Goal: Task Accomplishment & Management: Manage account settings

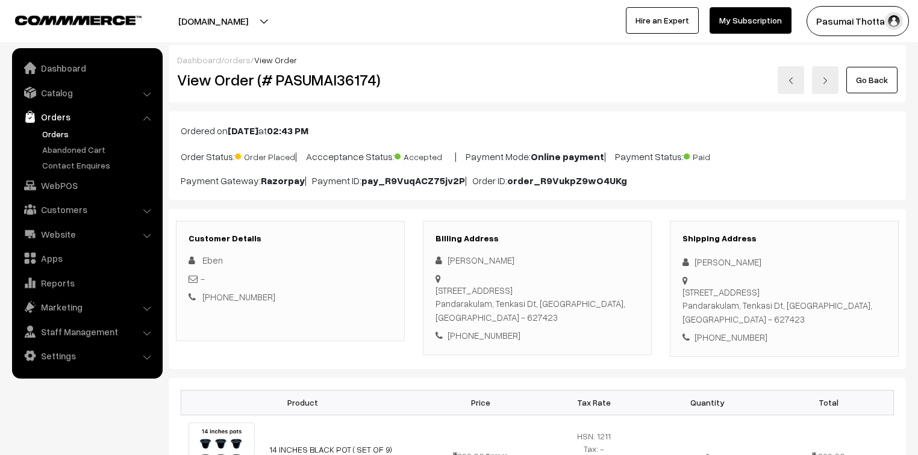
scroll to position [193, 0]
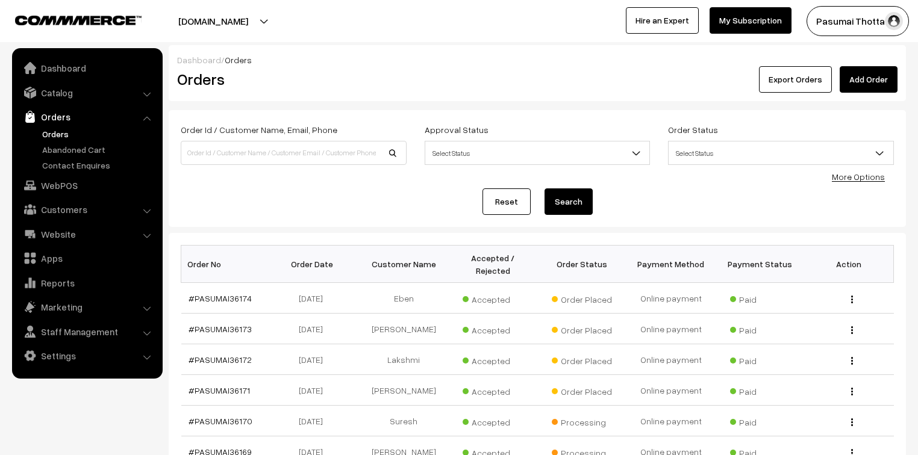
scroll to position [193, 0]
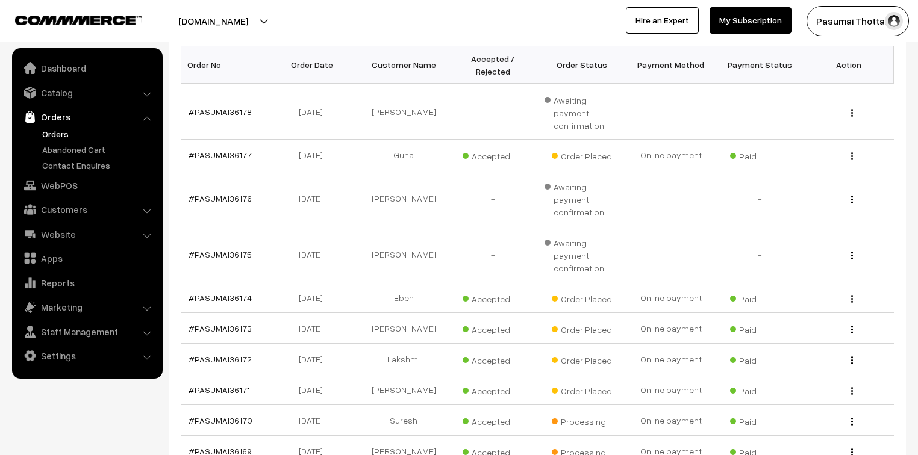
scroll to position [193, 0]
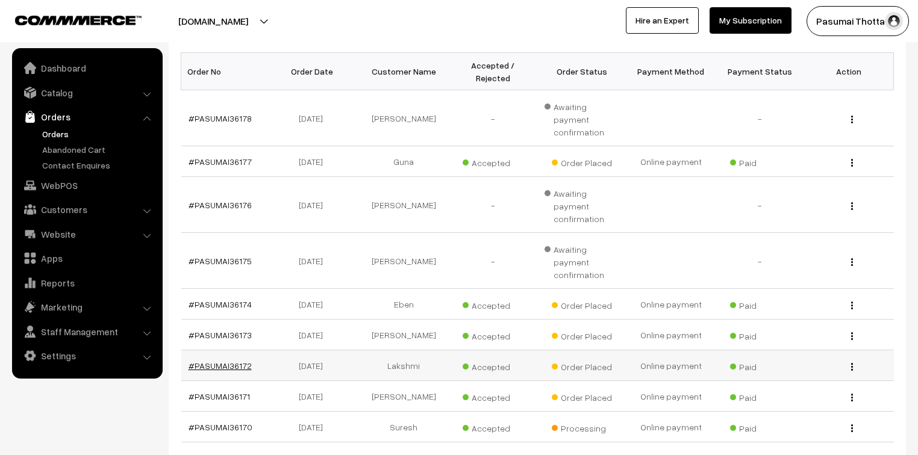
drag, startPoint x: 232, startPoint y: 307, endPoint x: 234, endPoint y: 316, distance: 8.6
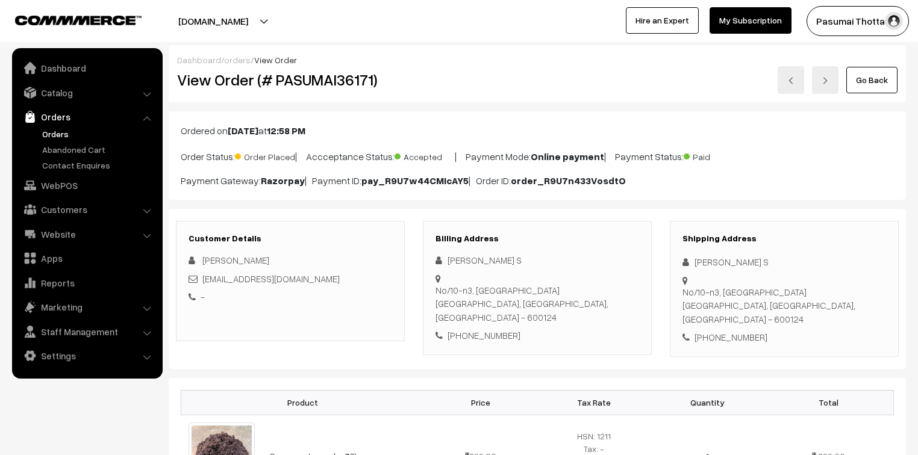
scroll to position [96, 0]
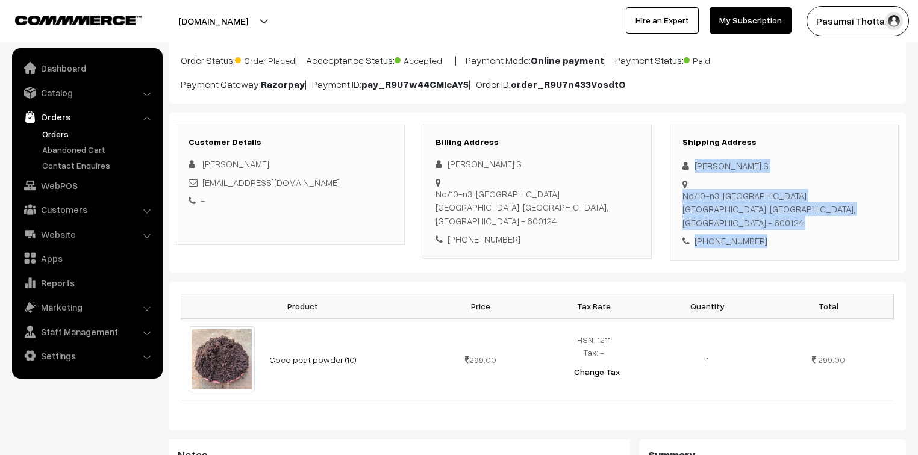
drag, startPoint x: 692, startPoint y: 166, endPoint x: 769, endPoint y: 213, distance: 90.3
click at [769, 213] on div "Shipping Address Saravanan S No/10-n3, Sm nagar thirumazhisai Chennai, Tamil Na…" at bounding box center [784, 193] width 229 height 136
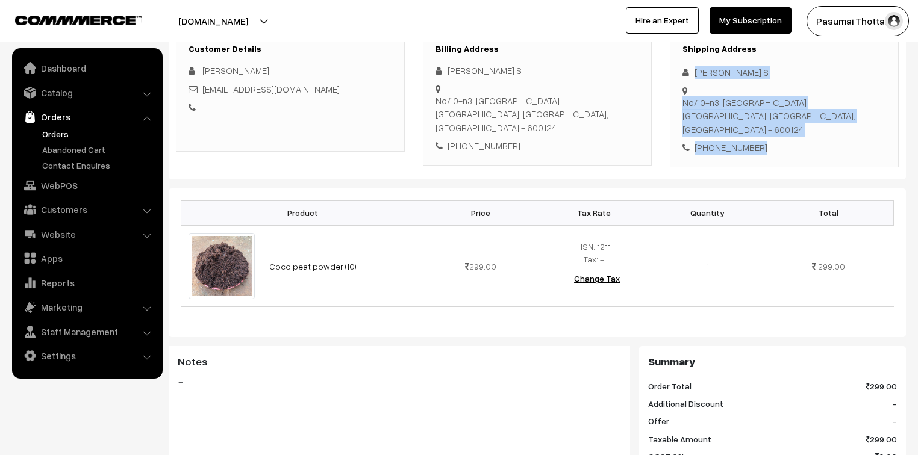
scroll to position [193, 0]
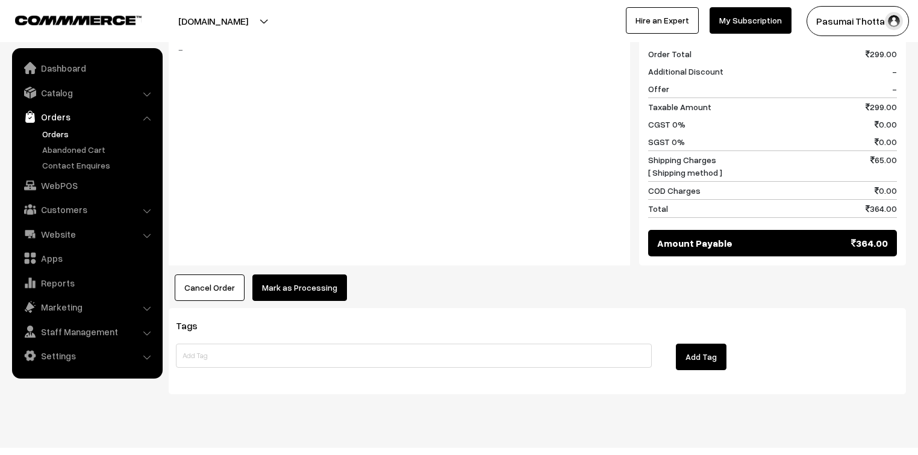
click at [308, 275] on button "Mark as Processing" at bounding box center [299, 288] width 95 height 26
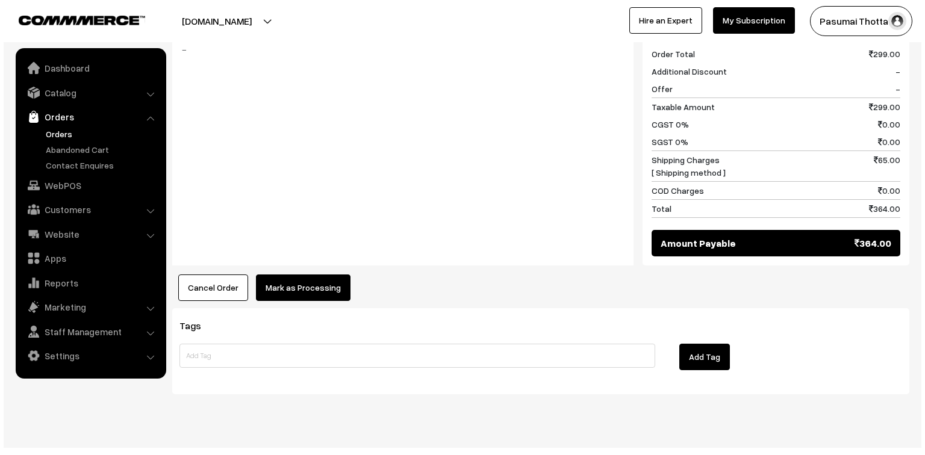
scroll to position [523, 0]
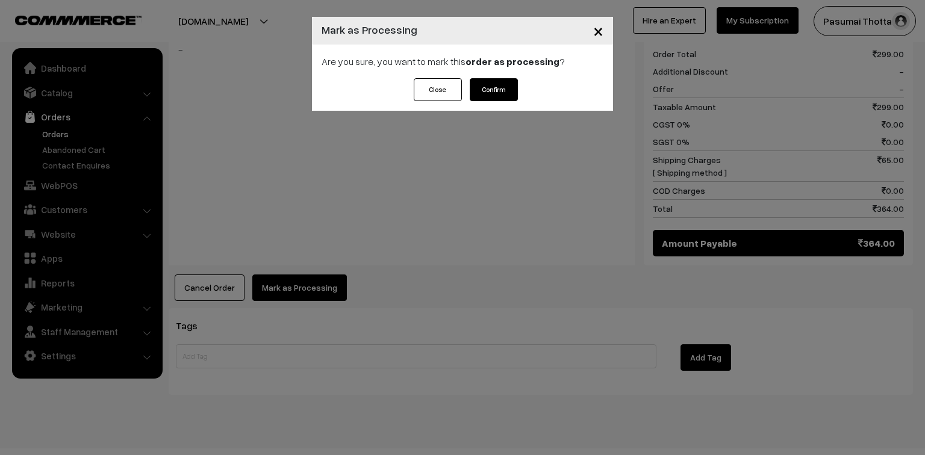
click at [500, 94] on button "Confirm" at bounding box center [494, 89] width 48 height 23
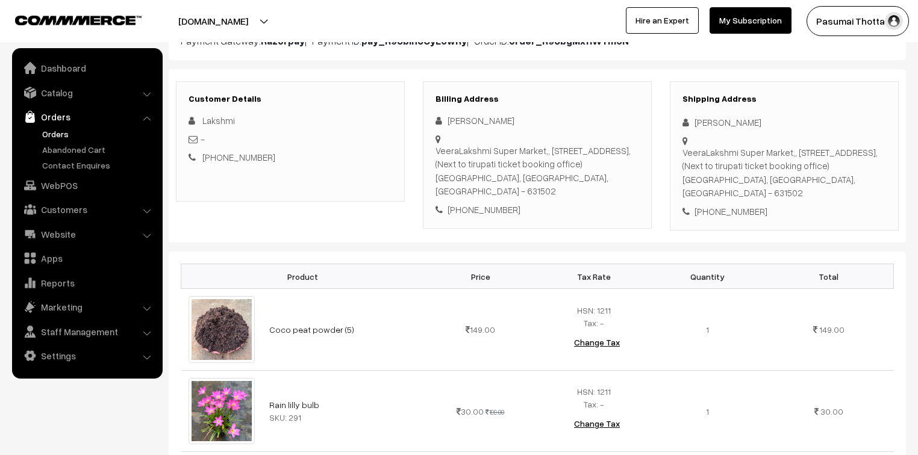
scroll to position [145, 0]
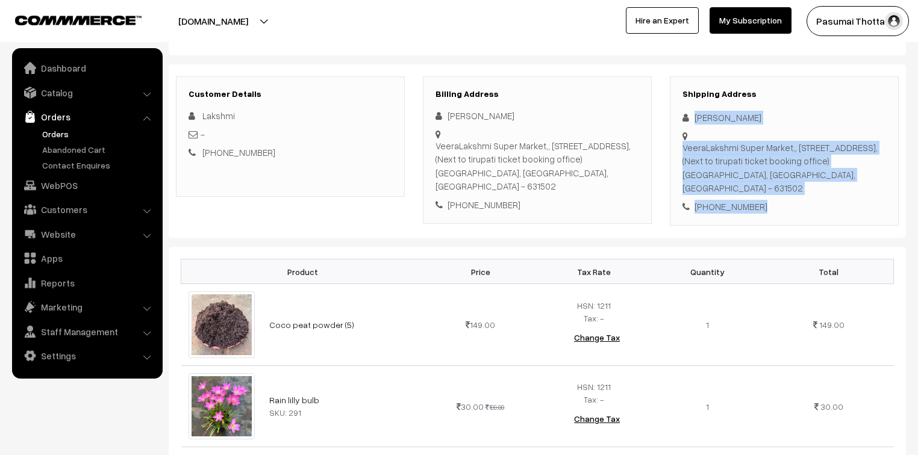
drag, startPoint x: 693, startPoint y: 118, endPoint x: 770, endPoint y: 220, distance: 127.3
click at [770, 220] on div "Customer Details Lakshmi - +91 9585123824 Billing Address Lakshmi Ram" at bounding box center [537, 151] width 737 height 174
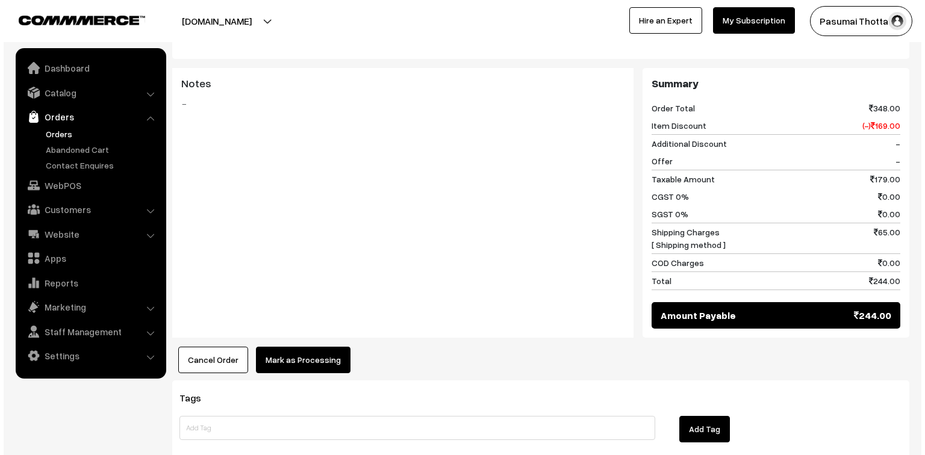
scroll to position [578, 0]
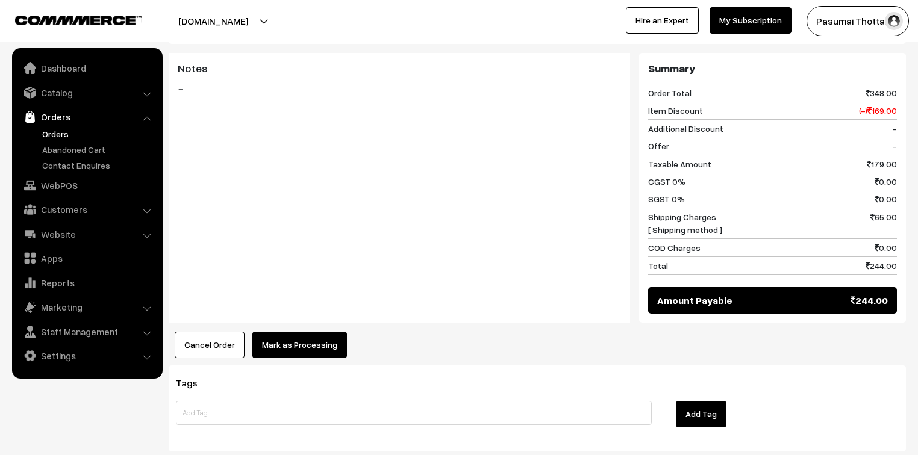
click at [279, 338] on button "Mark as Processing" at bounding box center [299, 345] width 95 height 26
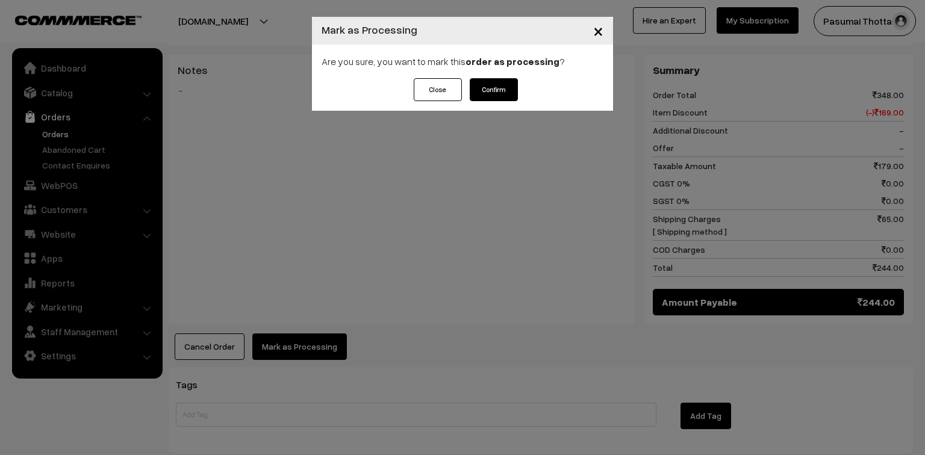
click at [511, 79] on button "Confirm" at bounding box center [494, 89] width 48 height 23
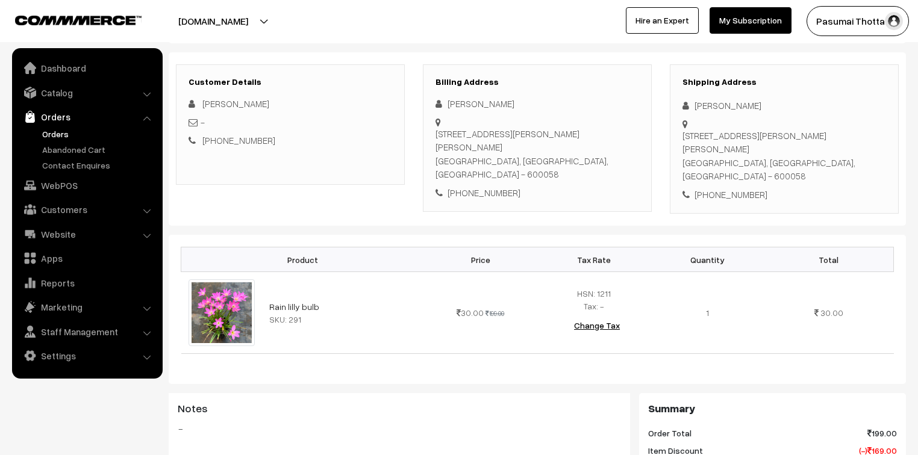
scroll to position [193, 0]
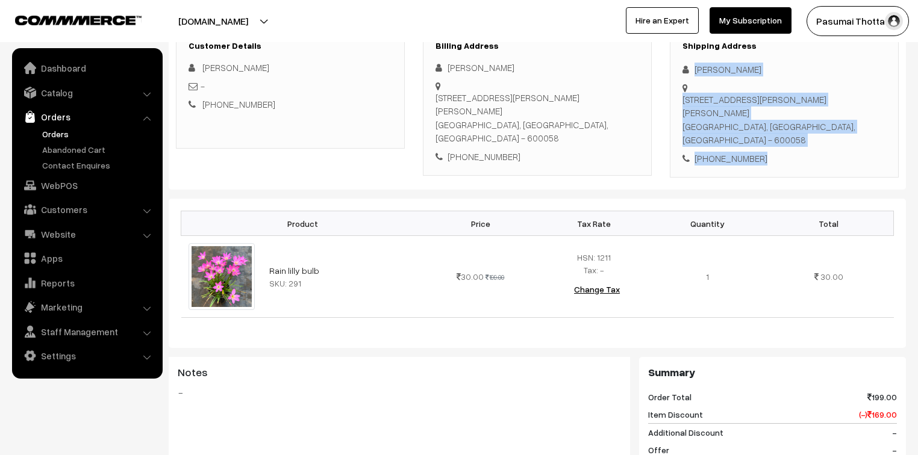
drag, startPoint x: 694, startPoint y: 67, endPoint x: 773, endPoint y: 152, distance: 116.3
click at [773, 152] on div "Shipping Address [PERSON_NAME] [STREET_ADDRESS][PERSON_NAME][PERSON_NAME] [PHON…" at bounding box center [784, 103] width 229 height 150
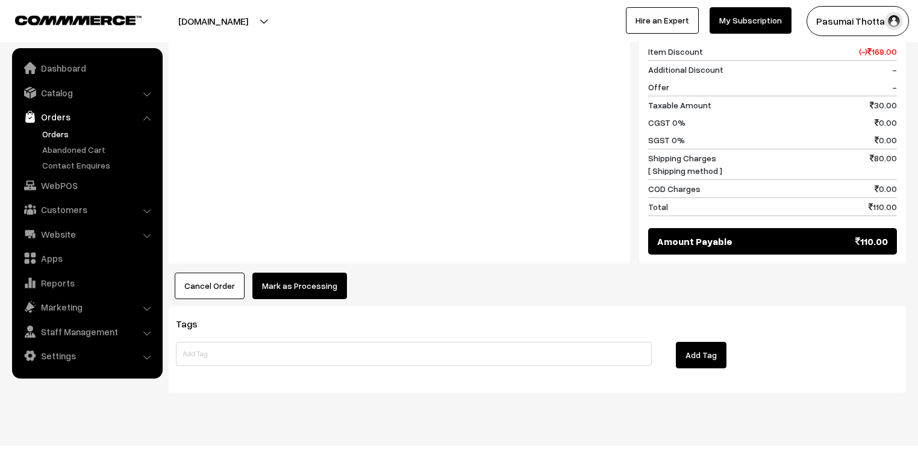
click at [314, 279] on button "Mark as Processing" at bounding box center [299, 286] width 95 height 26
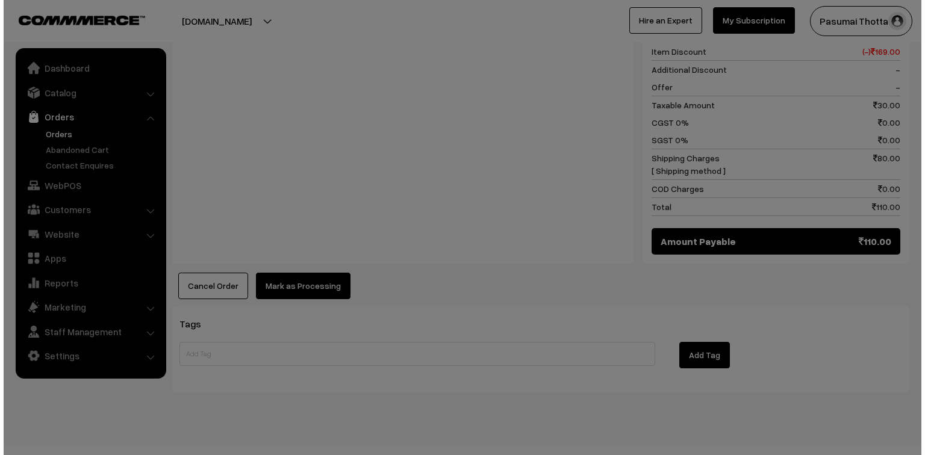
scroll to position [556, 0]
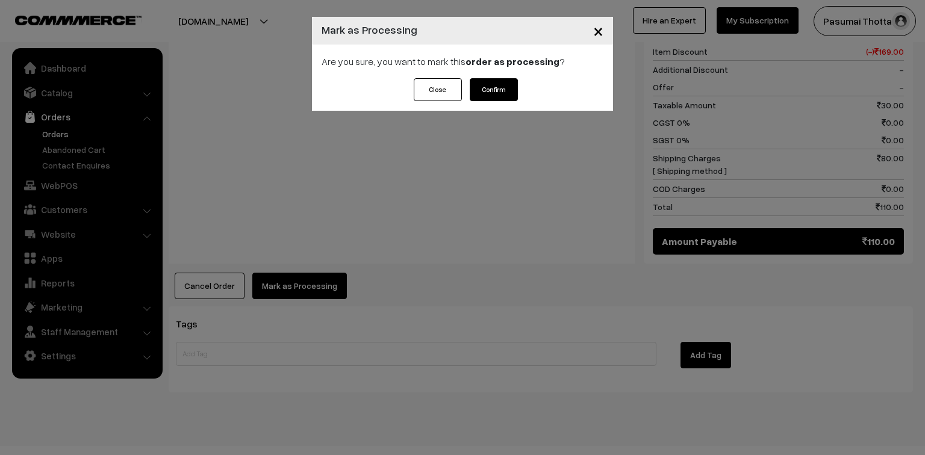
click at [499, 87] on button "Confirm" at bounding box center [494, 89] width 48 height 23
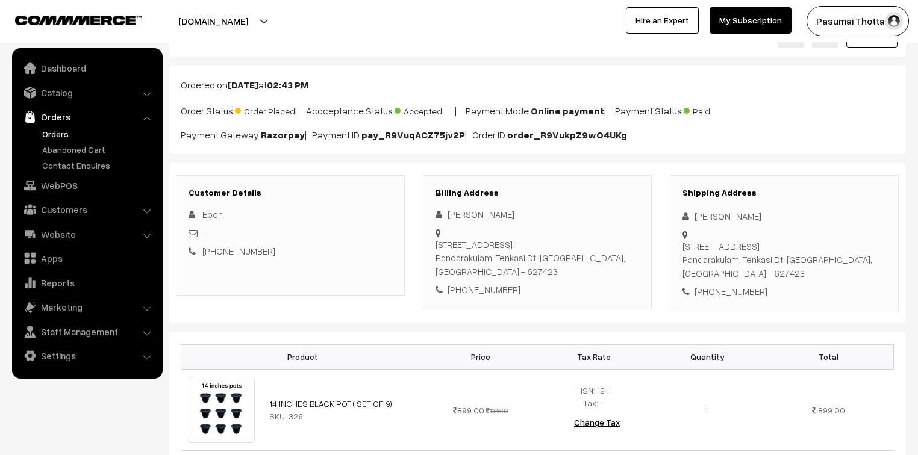
scroll to position [48, 0]
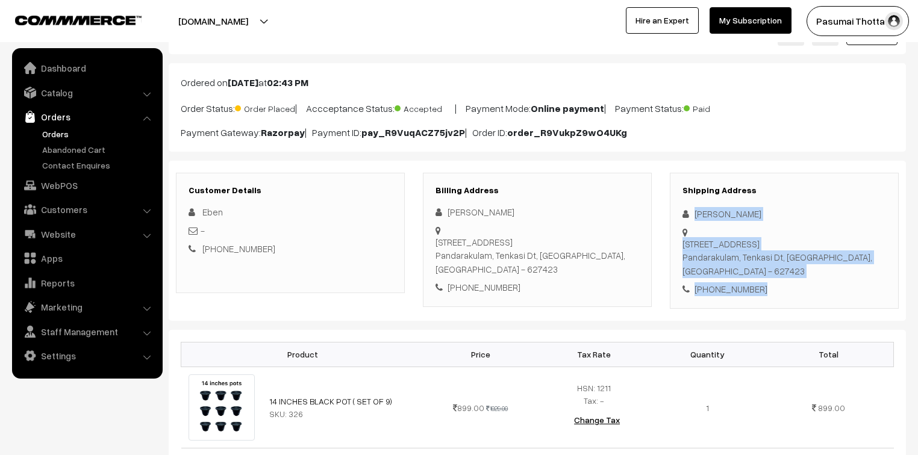
drag, startPoint x: 693, startPoint y: 212, endPoint x: 784, endPoint y: 270, distance: 107.7
click at [784, 270] on div "Shipping Address Eben Packianathan 10/111 East Street Pandarakulam, Tenkasi Dt,…" at bounding box center [784, 241] width 229 height 136
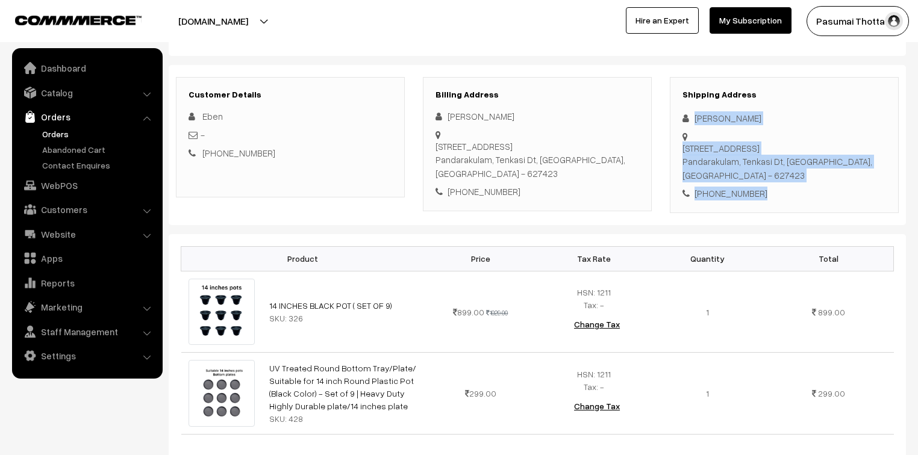
scroll to position [145, 0]
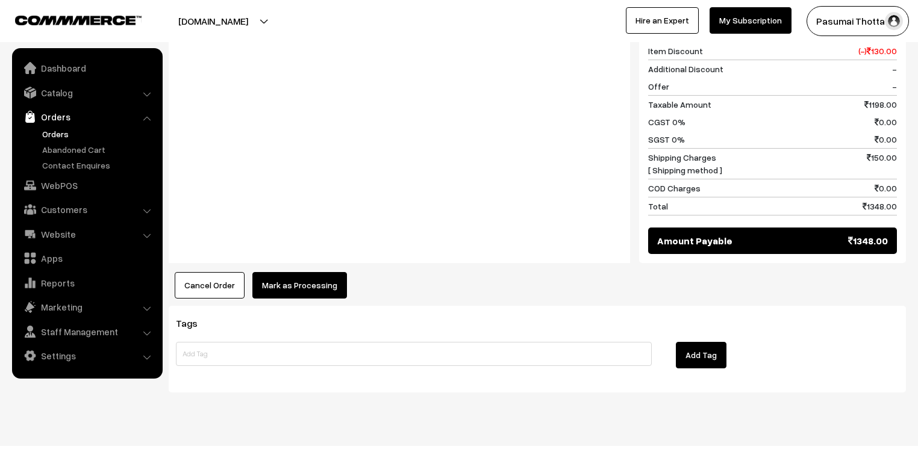
click at [315, 279] on button "Mark as Processing" at bounding box center [299, 285] width 95 height 26
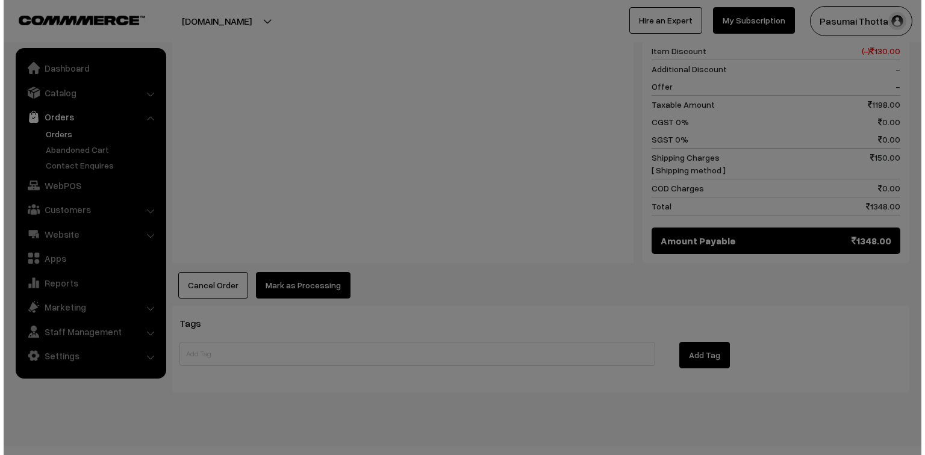
scroll to position [625, 0]
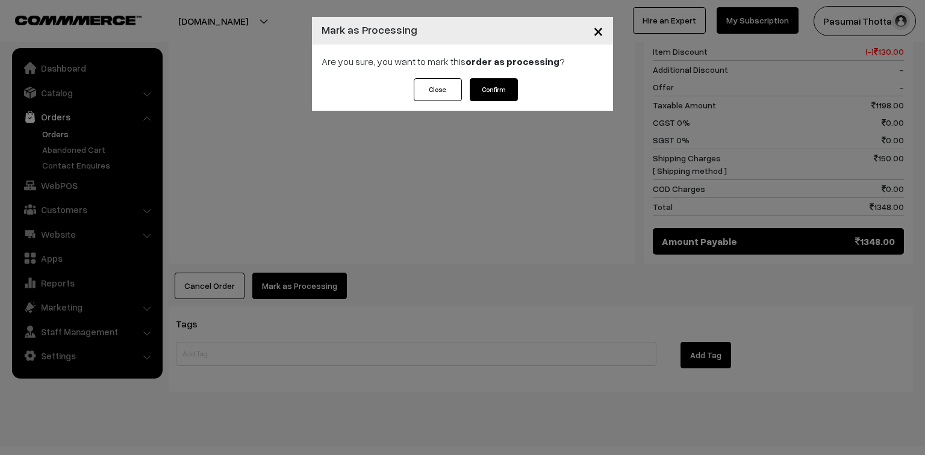
click at [501, 85] on button "Confirm" at bounding box center [494, 89] width 48 height 23
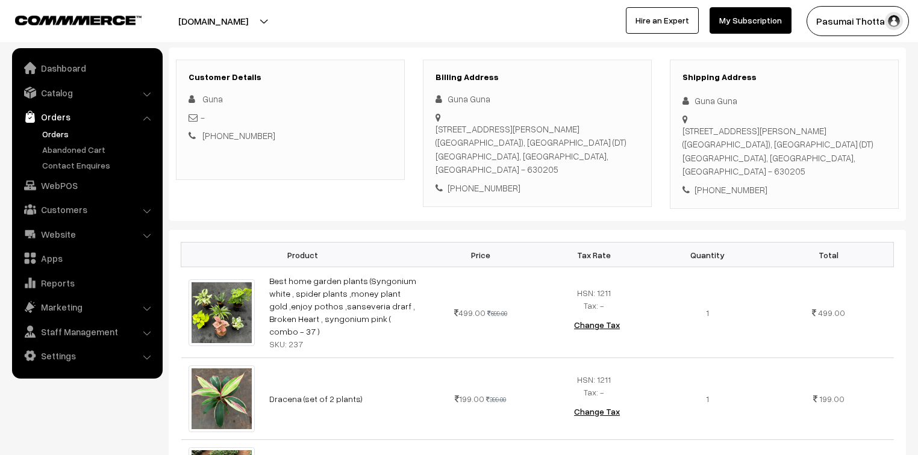
scroll to position [145, 0]
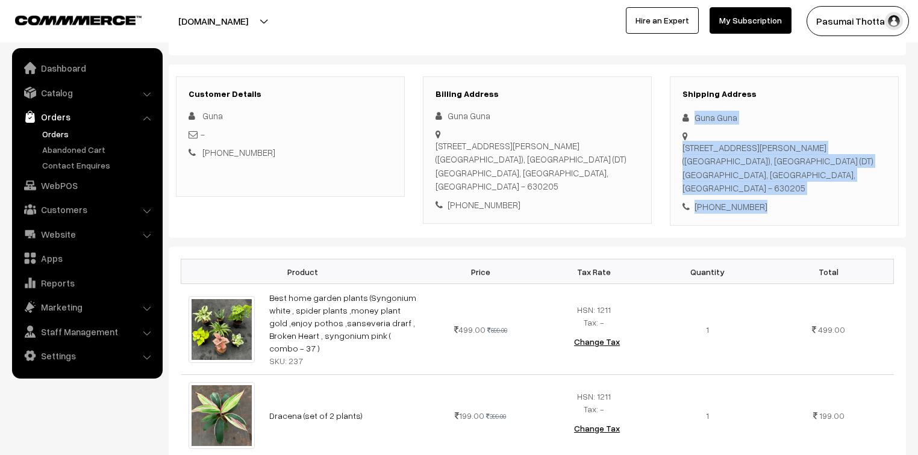
drag, startPoint x: 694, startPoint y: 117, endPoint x: 766, endPoint y: 203, distance: 111.9
click at [766, 203] on div "Shipping Address Guna Guna 12/30, kurunji Nagar, First street, kilasevalpatti.,…" at bounding box center [784, 151] width 229 height 150
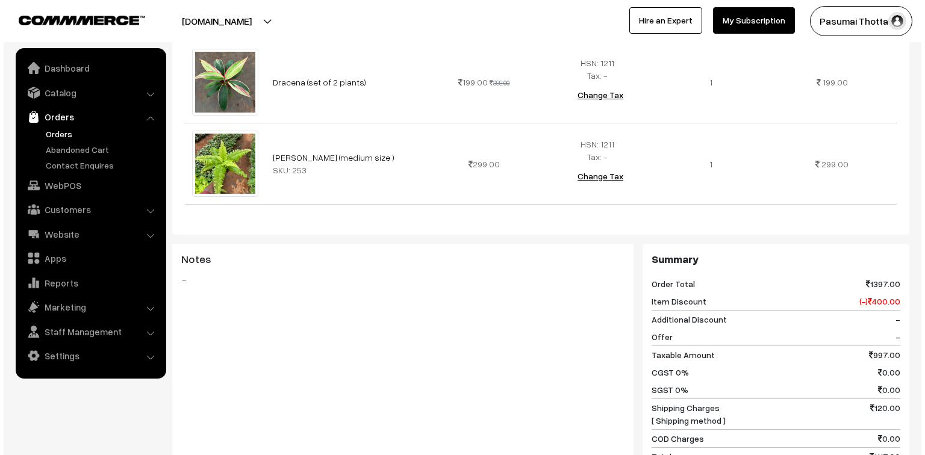
scroll to position [674, 0]
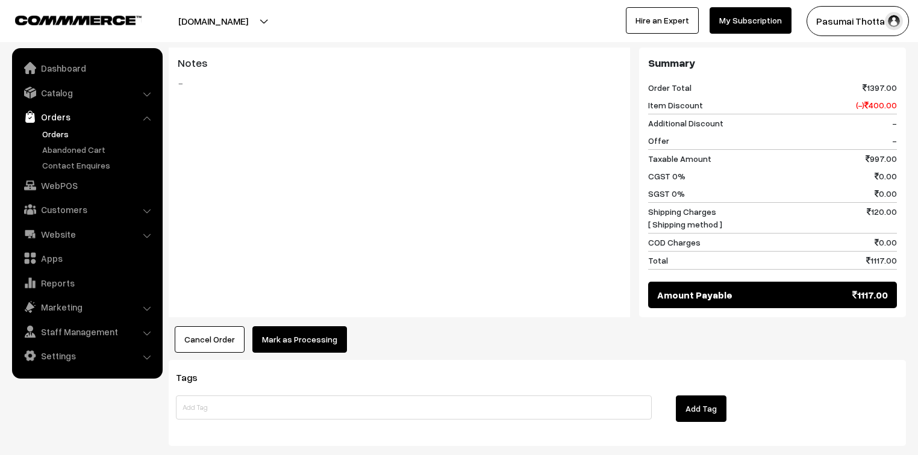
click at [289, 326] on button "Mark as Processing" at bounding box center [299, 339] width 95 height 26
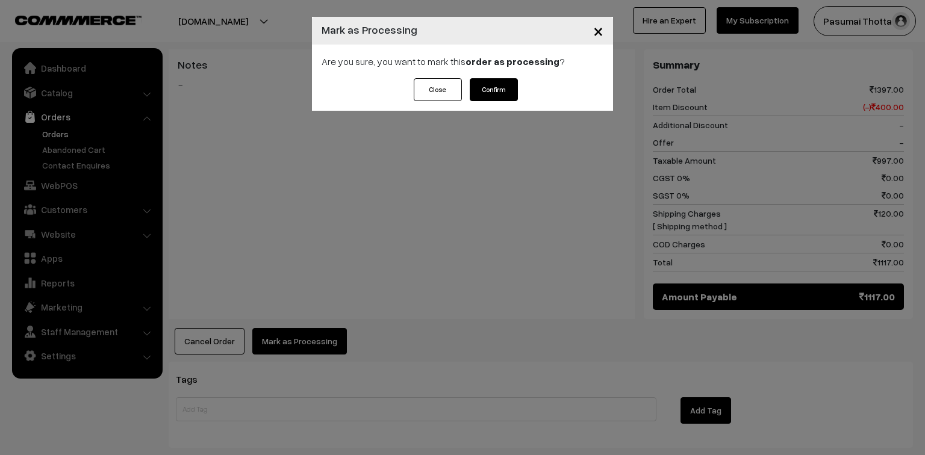
click at [491, 97] on button "Confirm" at bounding box center [494, 89] width 48 height 23
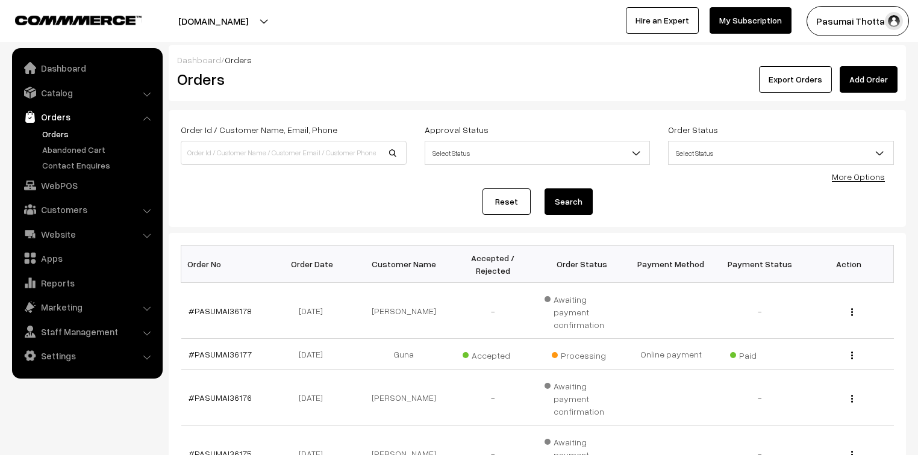
scroll to position [193, 0]
